Goal: Information Seeking & Learning: Understand process/instructions

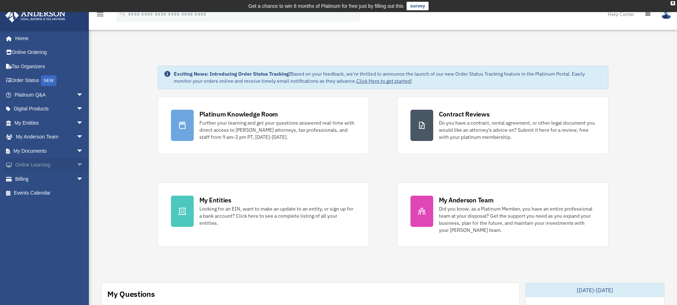
click at [64, 162] on link "Online Learning arrow_drop_down" at bounding box center [49, 165] width 89 height 14
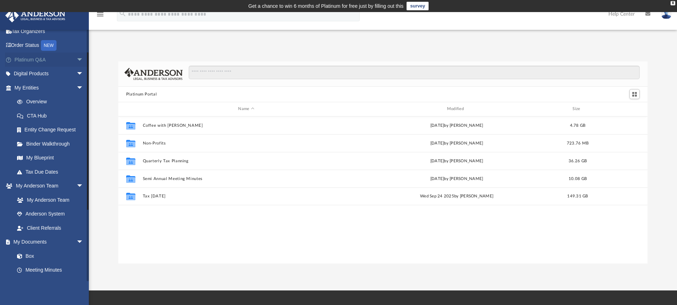
click at [76, 59] on span "arrow_drop_down" at bounding box center [83, 60] width 14 height 15
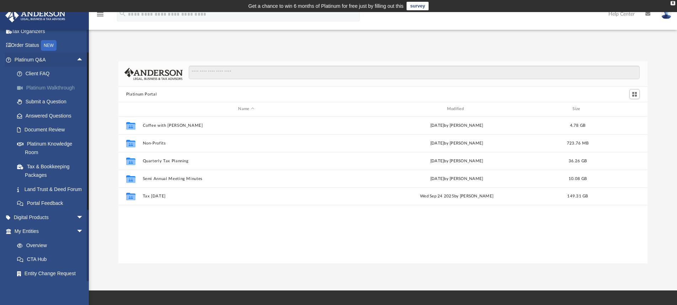
click at [63, 87] on link "Platinum Walkthrough" at bounding box center [52, 88] width 84 height 14
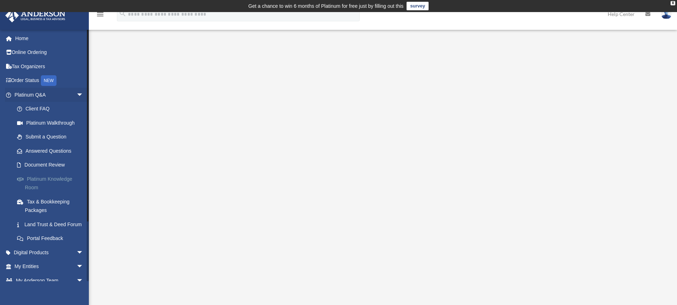
click at [54, 177] on link "Platinum Knowledge Room" at bounding box center [52, 183] width 84 height 23
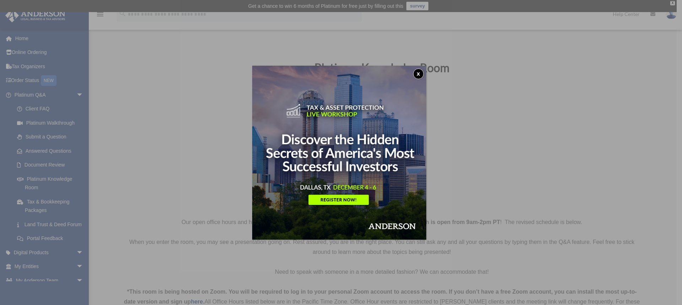
click at [421, 71] on button "x" at bounding box center [418, 74] width 11 height 11
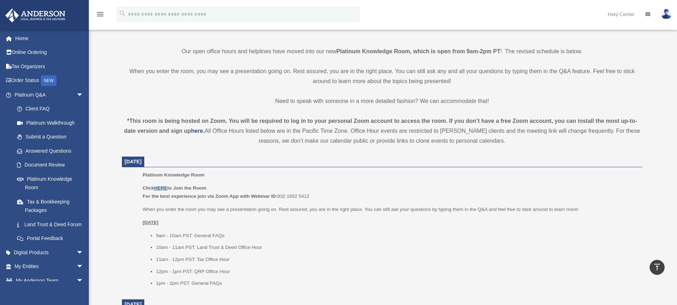
scroll to position [171, 0]
click at [162, 188] on u "HERE" at bounding box center [160, 188] width 13 height 5
